Goal: Task Accomplishment & Management: Manage account settings

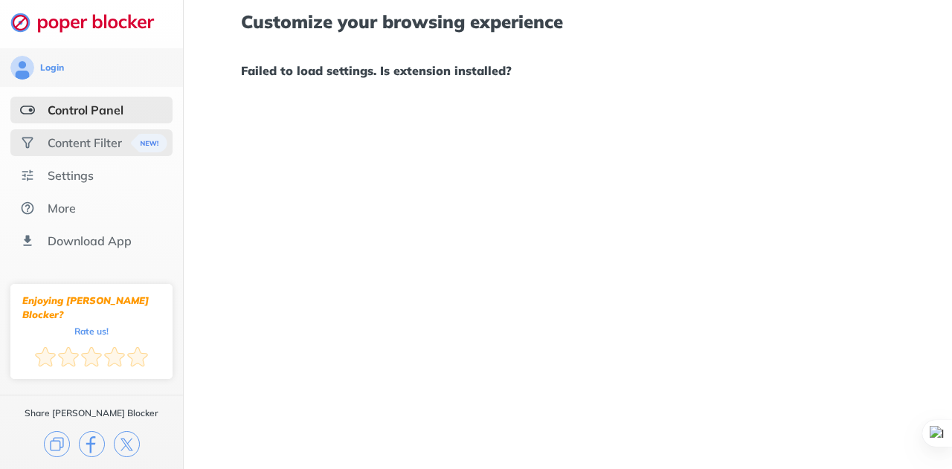
click at [112, 138] on div "Content Filter" at bounding box center [85, 142] width 74 height 15
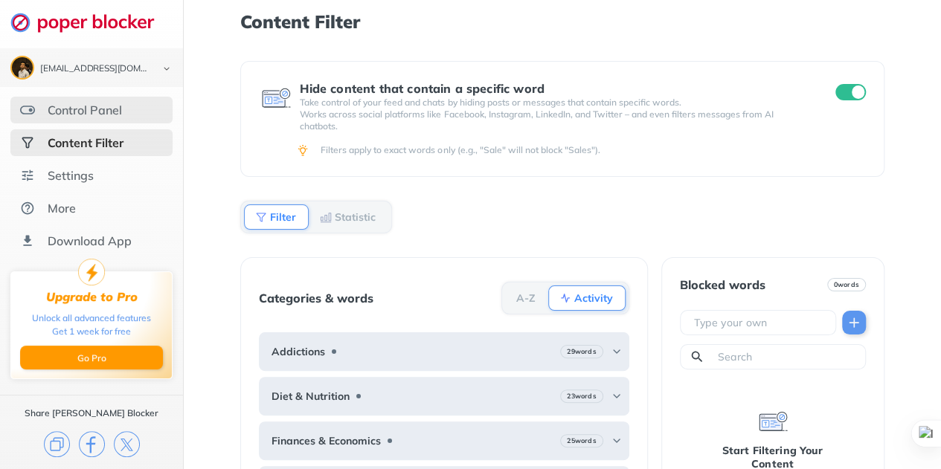
click at [69, 111] on div "Control Panel" at bounding box center [85, 110] width 74 height 15
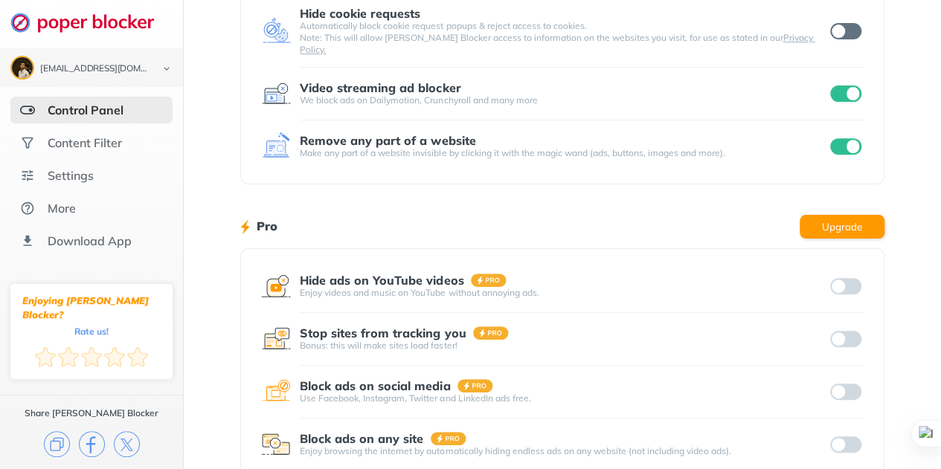
scroll to position [298, 0]
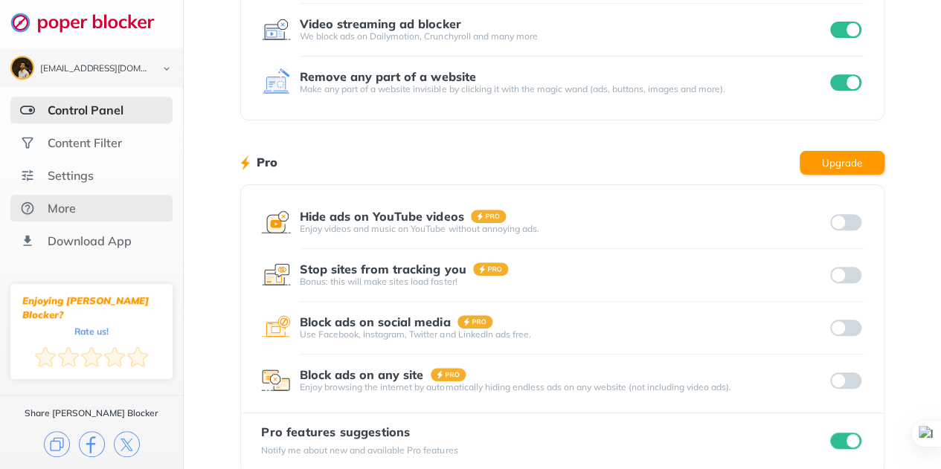
click at [88, 210] on div "More" at bounding box center [91, 208] width 162 height 27
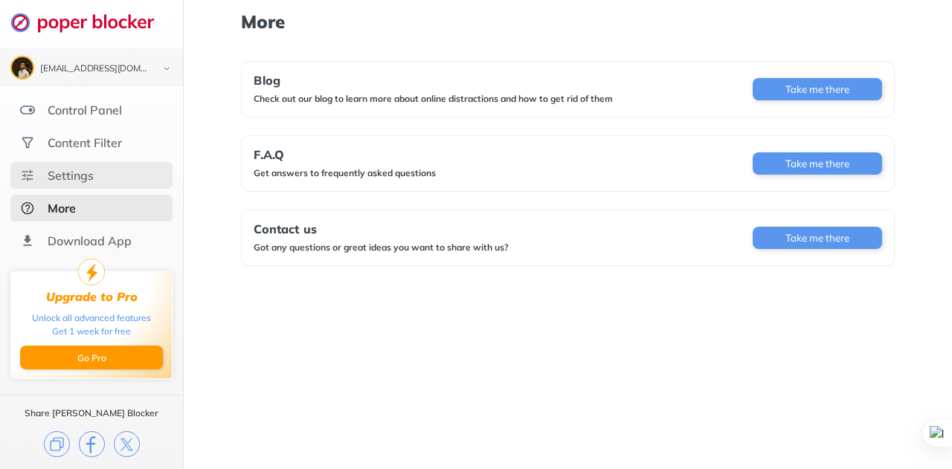
click at [81, 178] on div "Settings" at bounding box center [71, 175] width 46 height 15
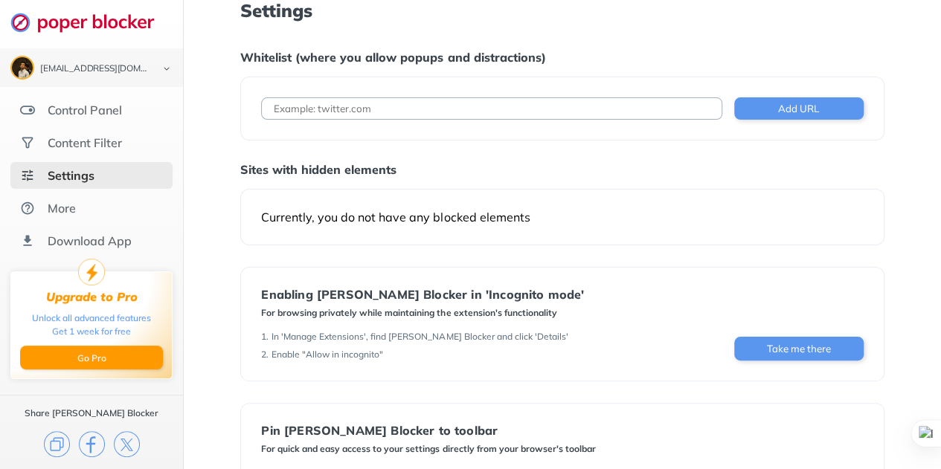
scroll to position [173, 0]
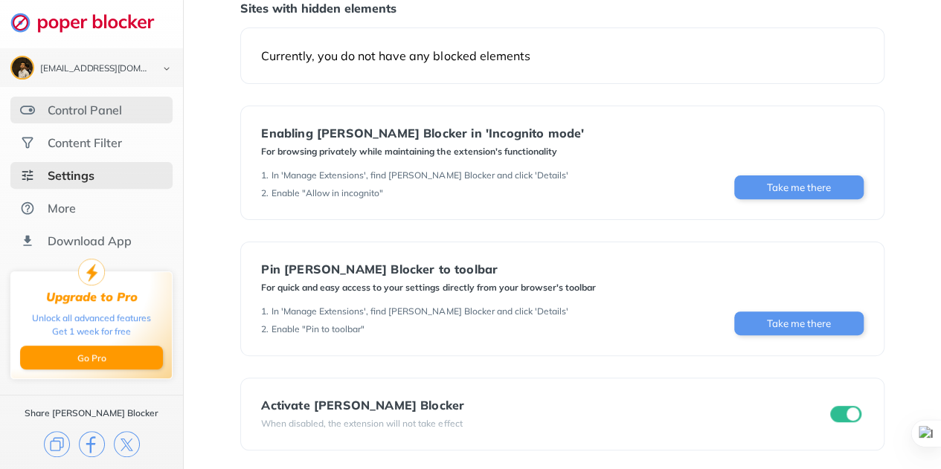
click at [79, 108] on div "Control Panel" at bounding box center [85, 110] width 74 height 15
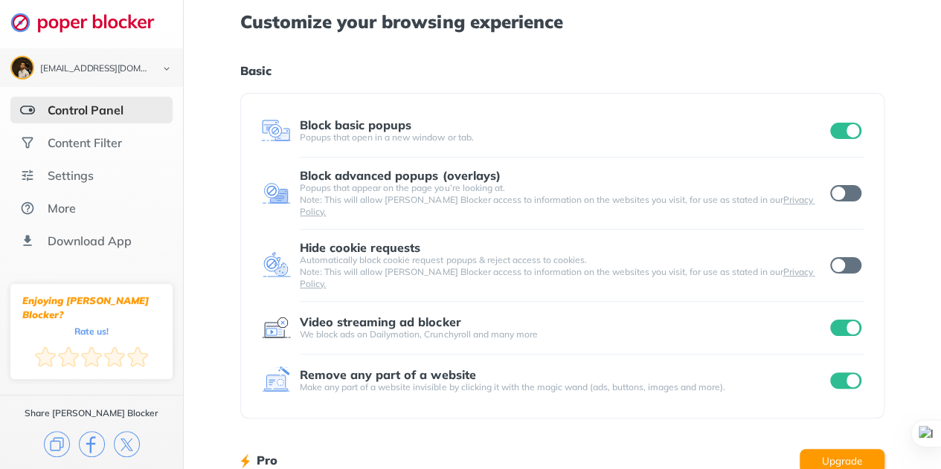
click at [840, 128] on input "checkbox" at bounding box center [845, 131] width 31 height 16
